Goal: Task Accomplishment & Management: Complete application form

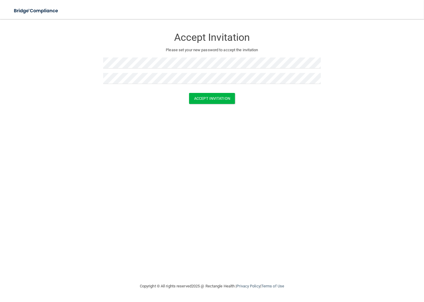
click at [150, 108] on form "Accept Invitation Please set your new password to accept the invitation Accept …" at bounding box center [212, 68] width 400 height 86
click at [216, 98] on button "Accept Invitation" at bounding box center [212, 98] width 46 height 11
click at [134, 102] on div "Accept Invitation" at bounding box center [211, 107] width 409 height 11
click at [205, 107] on button "Accept Invitation" at bounding box center [212, 107] width 46 height 11
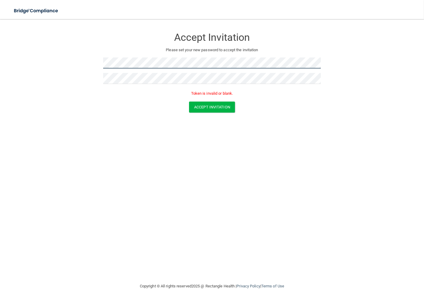
click at [95, 61] on form "Accept Invitation Please set your new password to accept the invitation Token i…" at bounding box center [212, 72] width 400 height 95
click at [98, 105] on div "Accept Invitation" at bounding box center [211, 107] width 409 height 11
click at [221, 108] on button "Accept Invitation" at bounding box center [212, 107] width 46 height 11
click at [84, 61] on form "Accept Invitation Please set your new password to accept the invitation Token i…" at bounding box center [212, 72] width 400 height 95
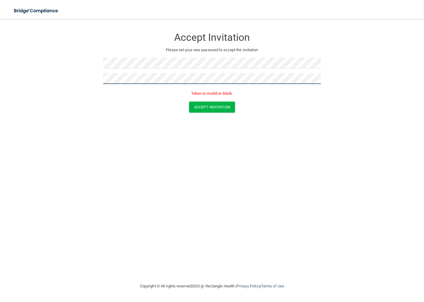
click at [91, 76] on form "Accept Invitation Please set your new password to accept the invitation Token i…" at bounding box center [212, 72] width 400 height 95
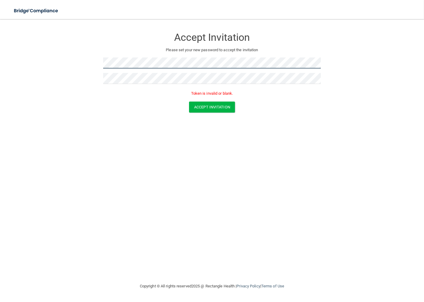
click at [91, 61] on form "Accept Invitation Please set your new password to accept the invitation Token i…" at bounding box center [212, 72] width 400 height 95
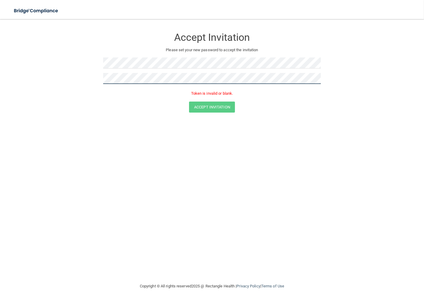
click at [86, 77] on form "Accept Invitation Please set your new password to accept the invitation Token i…" at bounding box center [212, 72] width 400 height 95
click at [86, 55] on form "Accept Invitation Please set your new password to accept the invitation Token i…" at bounding box center [212, 72] width 400 height 95
click at [318, 157] on div "Accept Invitation Please set your new password to accept the invitation Token i…" at bounding box center [212, 151] width 400 height 252
